Goal: Transaction & Acquisition: Download file/media

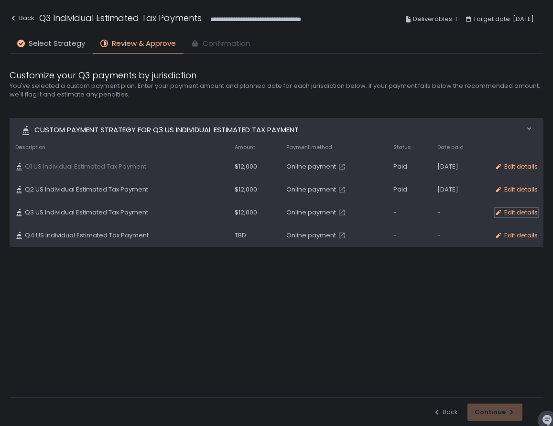
click at [516, 214] on div "Edit details" at bounding box center [516, 212] width 43 height 9
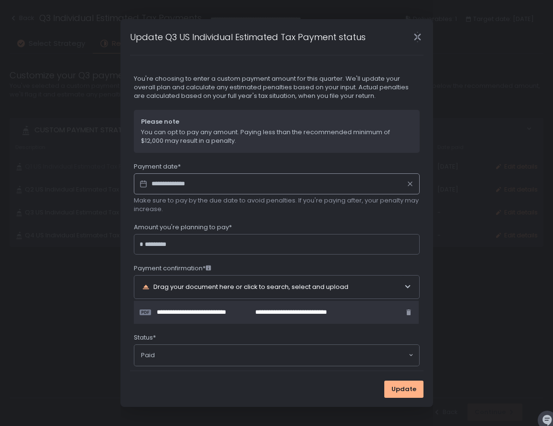
click at [190, 182] on input "**********" at bounding box center [277, 183] width 286 height 21
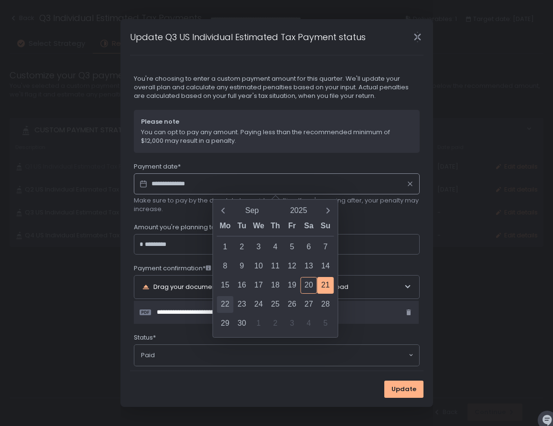
click at [222, 303] on div "22" at bounding box center [225, 304] width 17 height 17
type input "**********"
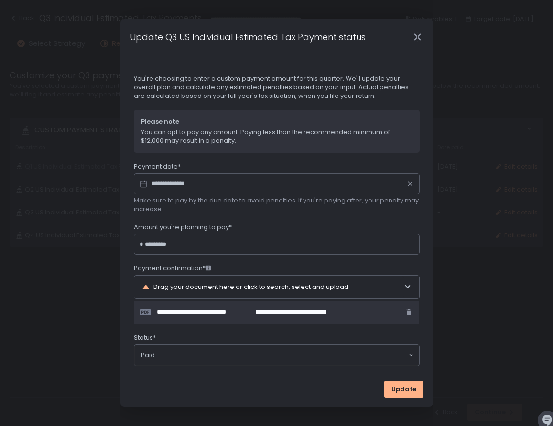
click at [204, 215] on div "**********" at bounding box center [277, 264] width 286 height 204
click at [408, 393] on span "Update" at bounding box center [403, 389] width 25 height 9
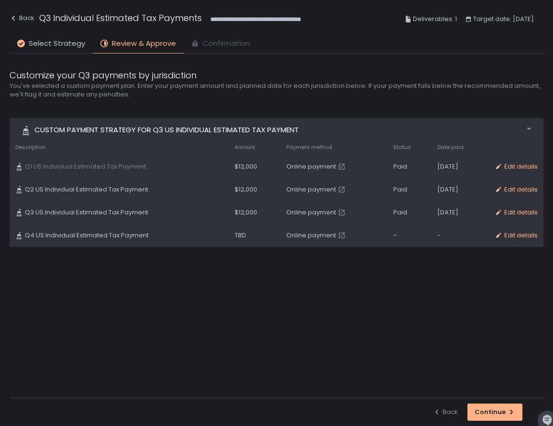
click at [317, 235] on span "Online payment" at bounding box center [311, 235] width 50 height 9
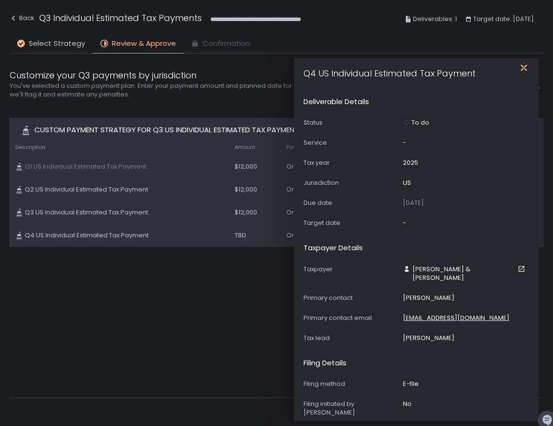
click at [524, 66] on icon "button" at bounding box center [523, 68] width 6 height 12
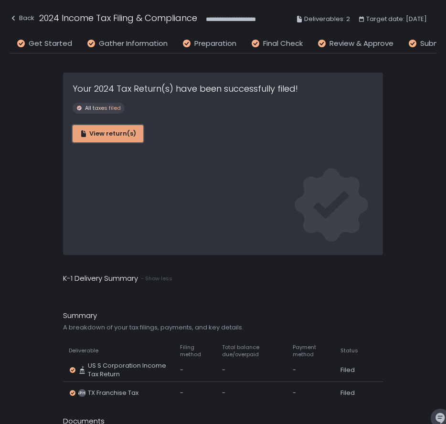
click at [99, 133] on div "View return(s)" at bounding box center [108, 133] width 56 height 9
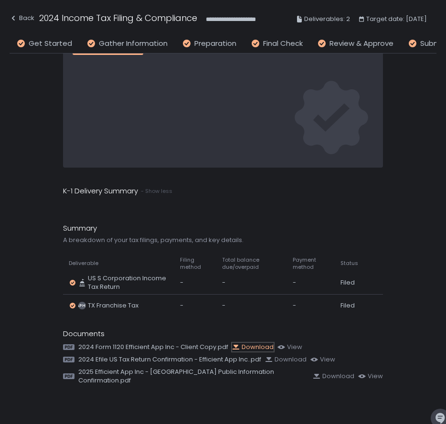
click at [258, 349] on div "Download" at bounding box center [253, 347] width 42 height 9
click at [286, 361] on div "Download" at bounding box center [286, 360] width 42 height 9
click at [313, 372] on div "Download" at bounding box center [334, 376] width 42 height 9
drag, startPoint x: 78, startPoint y: 346, endPoint x: 229, endPoint y: 345, distance: 151.0
click at [228, 345] on span "2024 Form 1120 Efficient App Inc - Client Copy.pdf" at bounding box center [153, 347] width 150 height 9
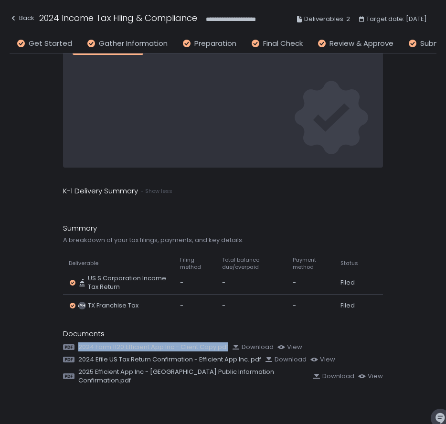
copy span "2024 Form 1120 Efficient App Inc - Client Copy.pdf"
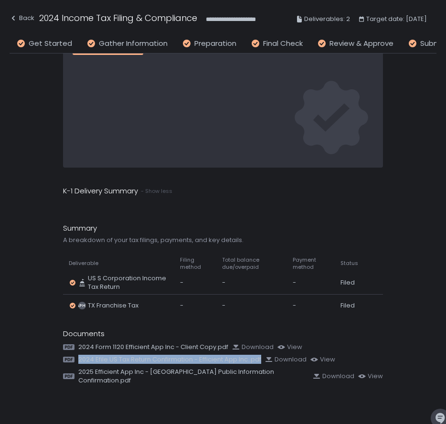
copy span "2024 Efile US Tax Return Confirmation - Efficient App Inc..pdf"
drag, startPoint x: 76, startPoint y: 358, endPoint x: 261, endPoint y: 356, distance: 185.9
click at [261, 356] on div "2024 Efile US Tax Return Confirmation - Efficient App Inc..pdf Download view" at bounding box center [223, 360] width 321 height 9
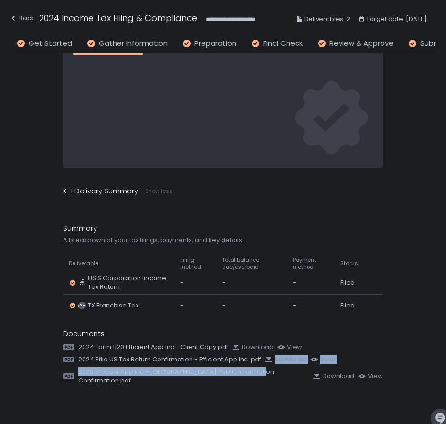
drag, startPoint x: 76, startPoint y: 370, endPoint x: 258, endPoint y: 371, distance: 181.6
click at [258, 371] on div "2025 Efficient App Inc - TX Public Information Confirmation.pdf Download view" at bounding box center [223, 376] width 321 height 17
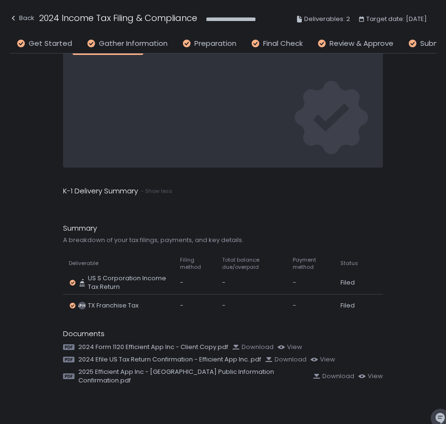
click at [241, 398] on div "Your 2024 Tax Return(s) have been successfully filed! All taxes filed View retu…" at bounding box center [223, 199] width 427 height 467
drag, startPoint x: 78, startPoint y: 369, endPoint x: 257, endPoint y: 371, distance: 178.2
click at [257, 371] on span "2025 Efficient App Inc - TX Public Information Confirmation.pdf" at bounding box center [193, 376] width 231 height 17
copy span "2025 Efficient App Inc - TX Public Information Confirmation"
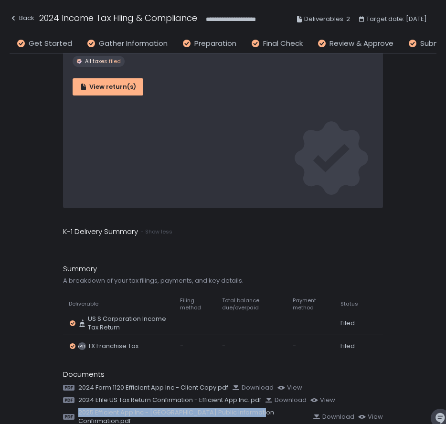
scroll to position [0, 0]
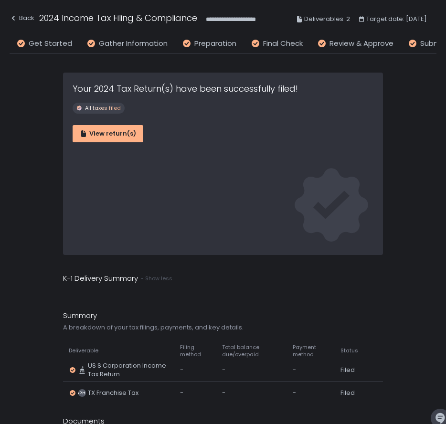
click at [90, 123] on div "View return(s)" at bounding box center [224, 131] width 302 height 21
click at [90, 132] on div "View return(s)" at bounding box center [108, 133] width 56 height 9
